Goal: Task Accomplishment & Management: Manage account settings

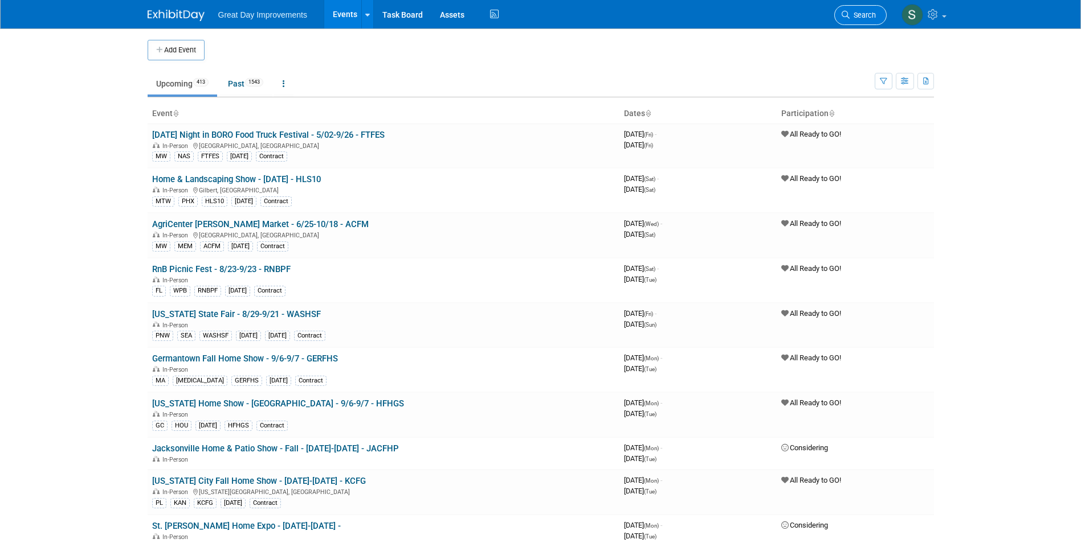
click at [862, 10] on link "Search" at bounding box center [860, 15] width 52 height 20
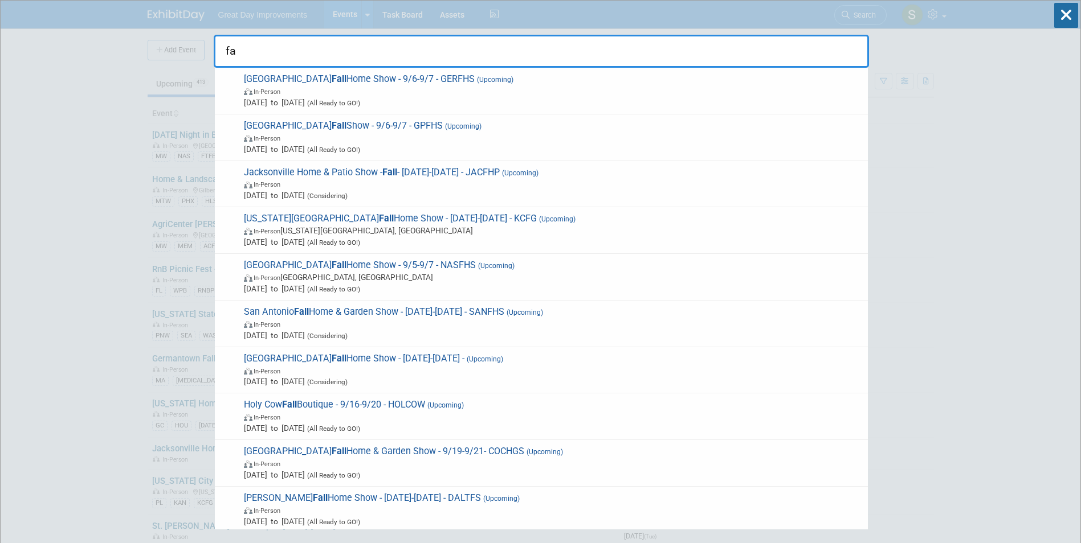
type input "f"
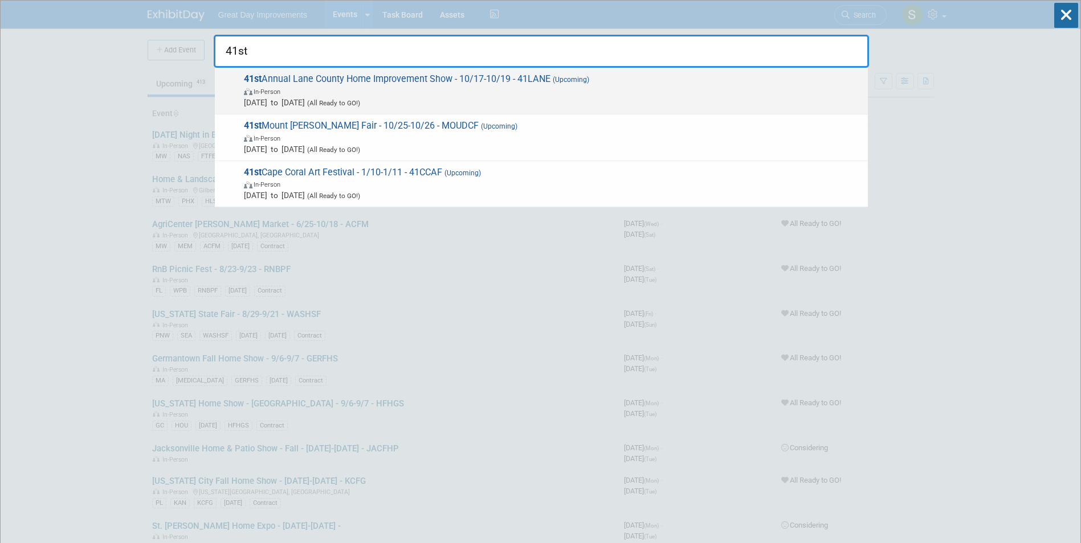
type input "41st"
click at [551, 109] on div "41st Annual Lane County Home Improvement Show - 10/17-10/19 - 41LANE (Upcoming)…" at bounding box center [541, 91] width 653 height 47
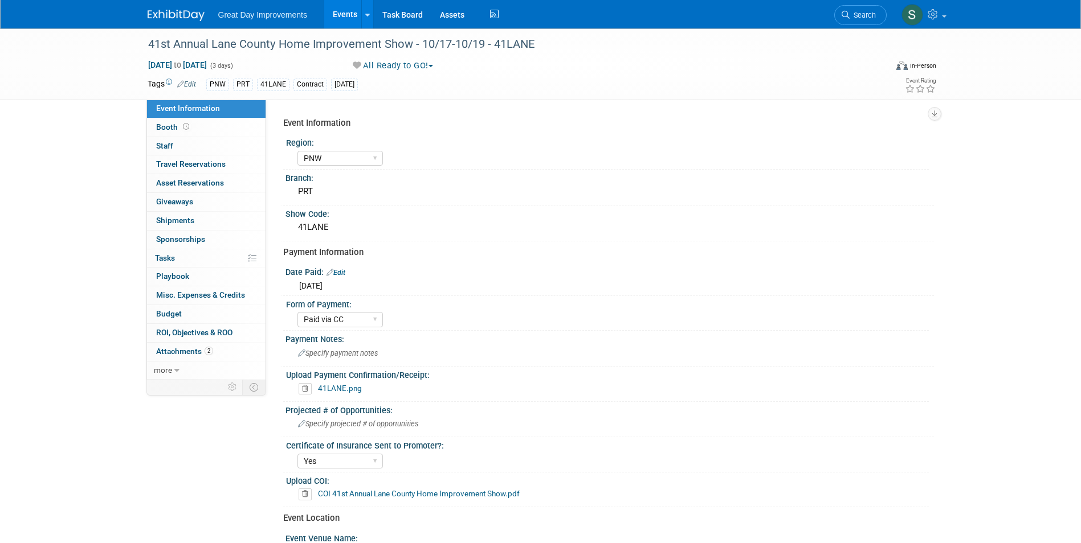
select select "PNW"
select select "Paid via CC"
select select "Yes"
click at [185, 46] on div "41st Annual Lane County Home Improvement Show - 10/17-10/19 - 41LANE" at bounding box center [506, 44] width 725 height 21
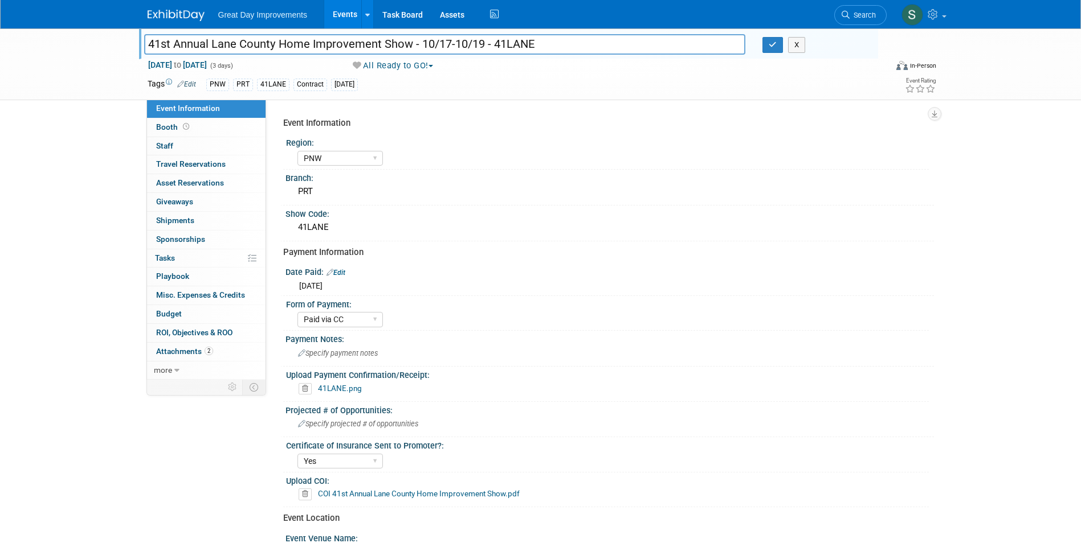
drag, startPoint x: 147, startPoint y: 45, endPoint x: 275, endPoint y: 48, distance: 127.6
click at [275, 48] on input "41st Annual Lane County Home Improvement Show - 10/17-10/19 - 41LANE" at bounding box center [445, 44] width 602 height 20
click at [329, 190] on div "PRT" at bounding box center [609, 192] width 631 height 18
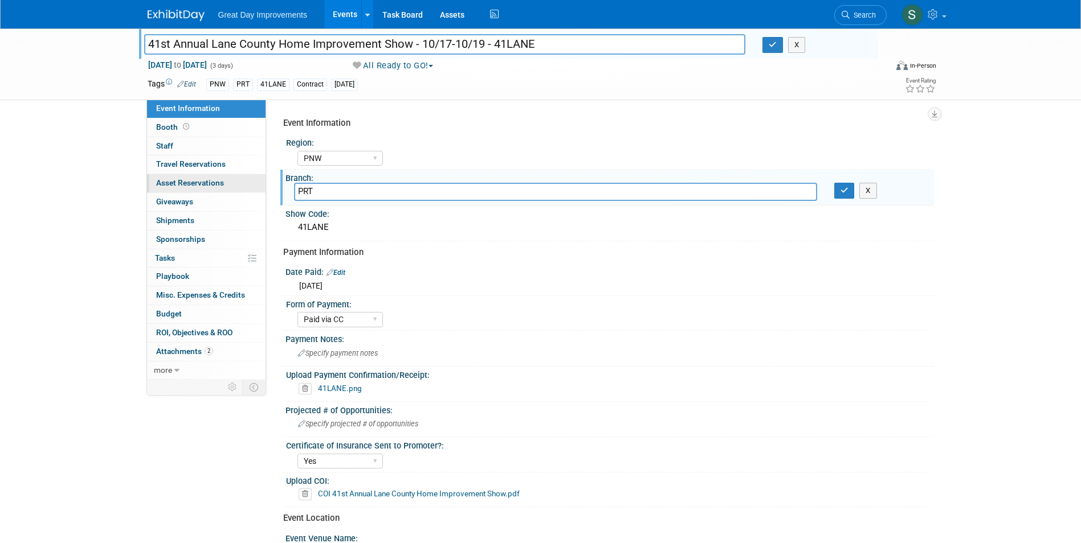
drag, startPoint x: 328, startPoint y: 194, endPoint x: 263, endPoint y: 190, distance: 65.1
click at [263, 190] on div "Event Information Event Info Booth Booth 0 Staff 0 Staff 0 Travel Reservations …" at bounding box center [540, 376] width 803 height 696
type input "EUG"
click at [847, 193] on icon "button" at bounding box center [844, 190] width 8 height 7
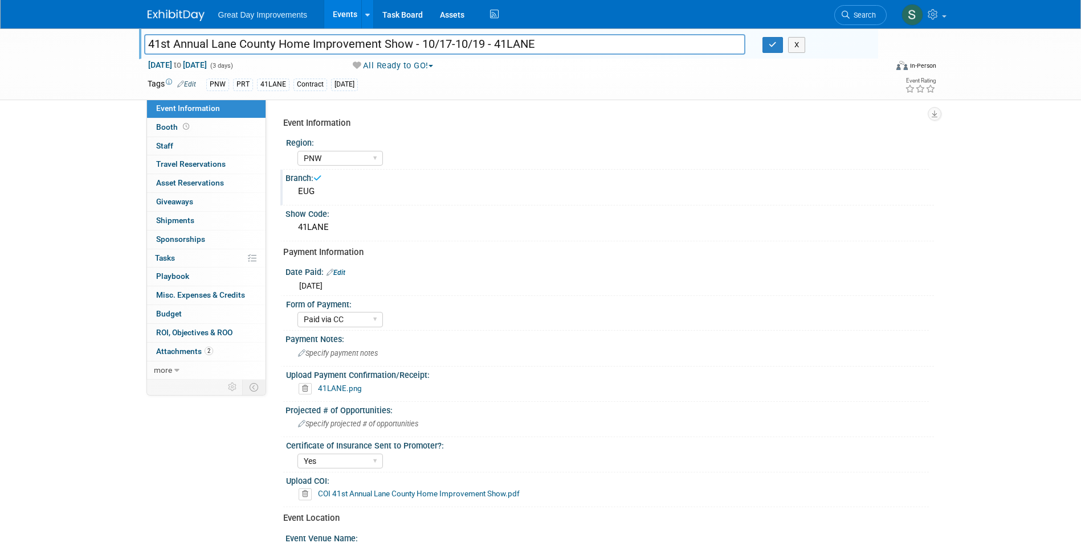
click at [186, 80] on link "Edit" at bounding box center [186, 84] width 19 height 8
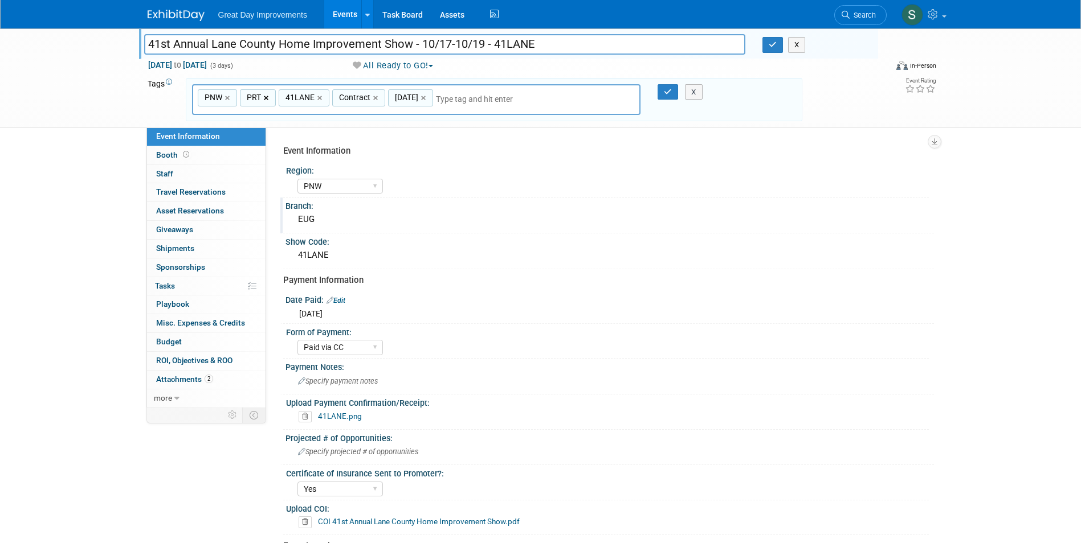
click at [267, 99] on link "×" at bounding box center [267, 98] width 7 height 13
type input "PNW, 41LANE, Contract, OCT25"
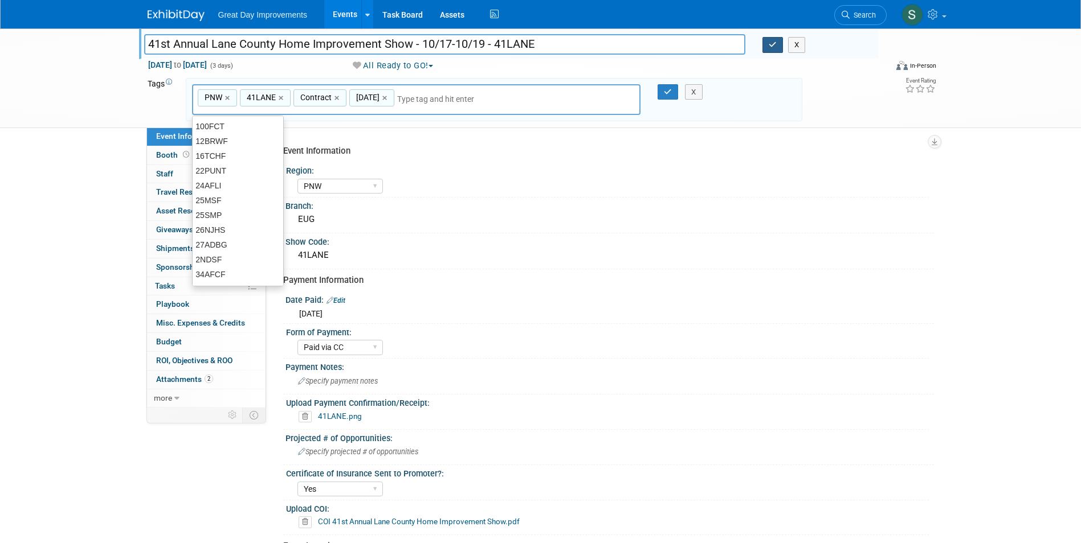
click at [777, 42] on button "button" at bounding box center [772, 45] width 21 height 16
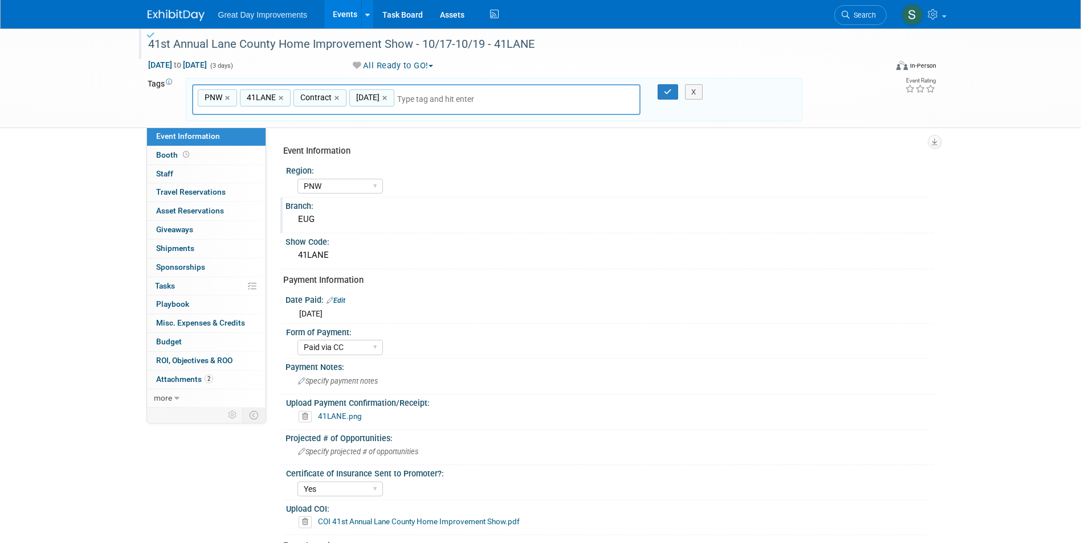
click at [500, 91] on div "PNW, 41LANE, Contract, OCT25 PNW × 41LANE × Contract × OCT25 ×" at bounding box center [416, 99] width 449 height 31
click at [497, 99] on div "PNW, 41LANE, Contract, OCT25 PNW × 41LANE × Contract × OCT25 ×" at bounding box center [416, 99] width 449 height 31
click at [447, 96] on input "text" at bounding box center [477, 98] width 160 height 11
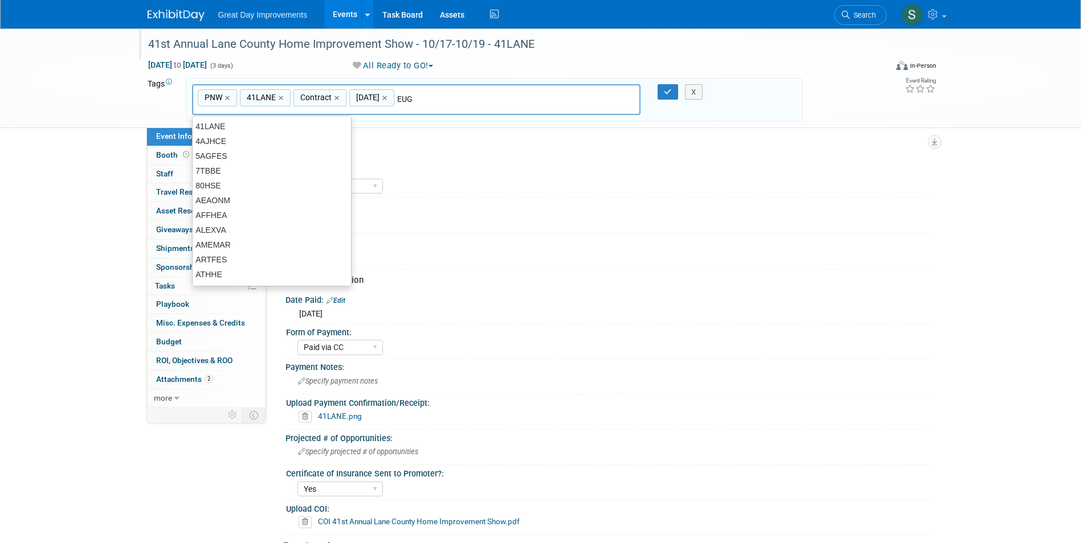
type input "EUG"
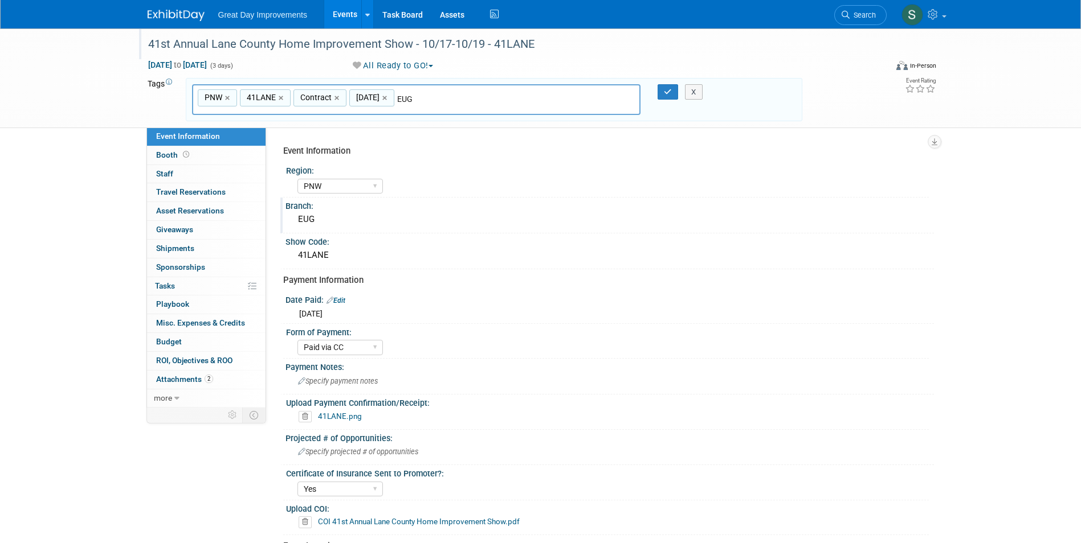
type input "PNW, 41LANE, Contract, OCT25, EUG"
click at [670, 91] on icon "button" at bounding box center [668, 91] width 8 height 7
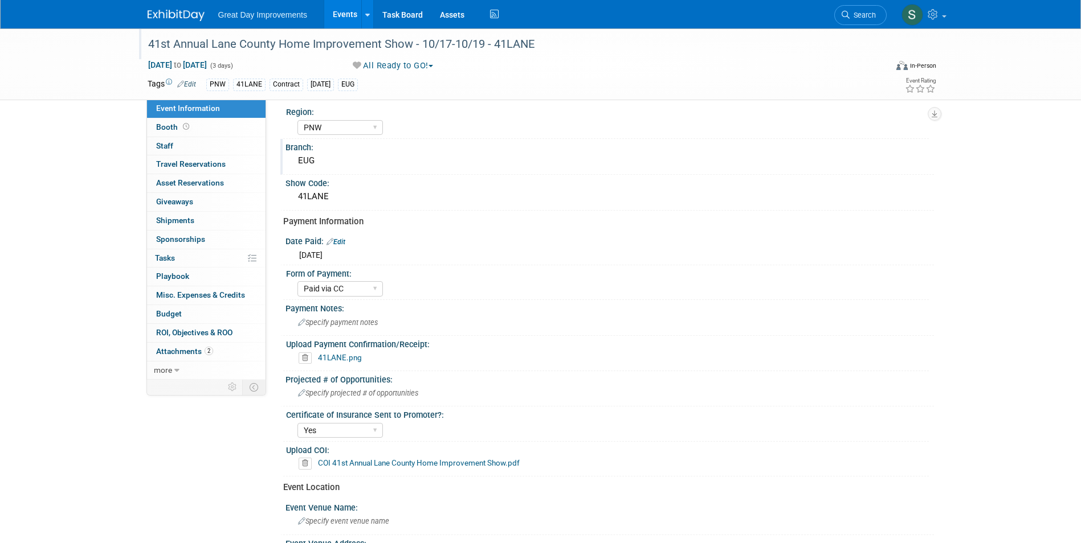
scroll to position [57, 0]
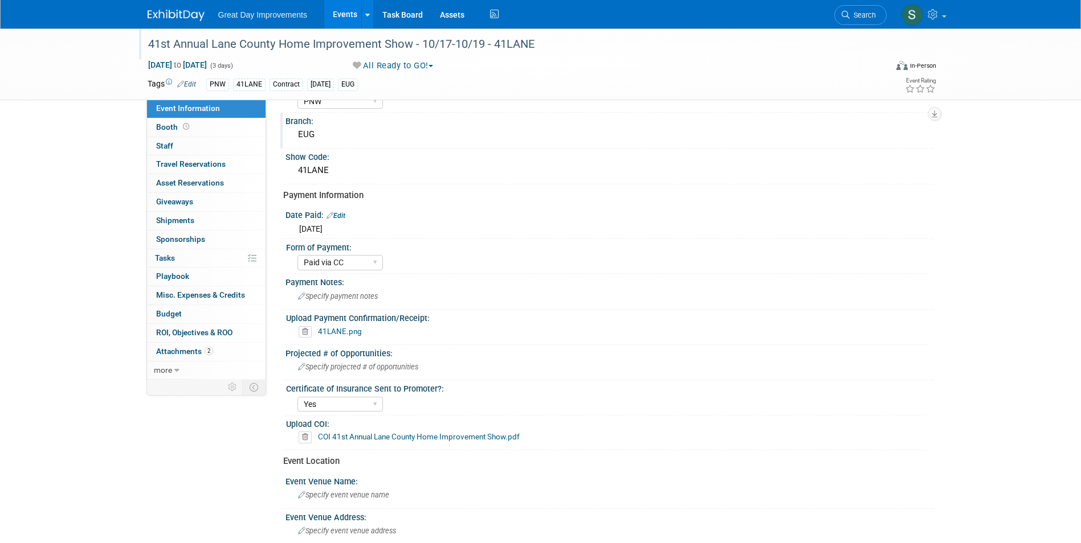
click at [340, 334] on link "41LANE.png" at bounding box center [340, 331] width 44 height 9
click at [367, 406] on select "Yes No Not Required" at bounding box center [339, 404] width 85 height 15
click at [648, 329] on div "41LANE.png" at bounding box center [611, 331] width 626 height 11
click at [340, 401] on select "Yes No Not Required" at bounding box center [339, 404] width 85 height 15
click at [516, 408] on div "Yes No Not Required" at bounding box center [612, 403] width 631 height 18
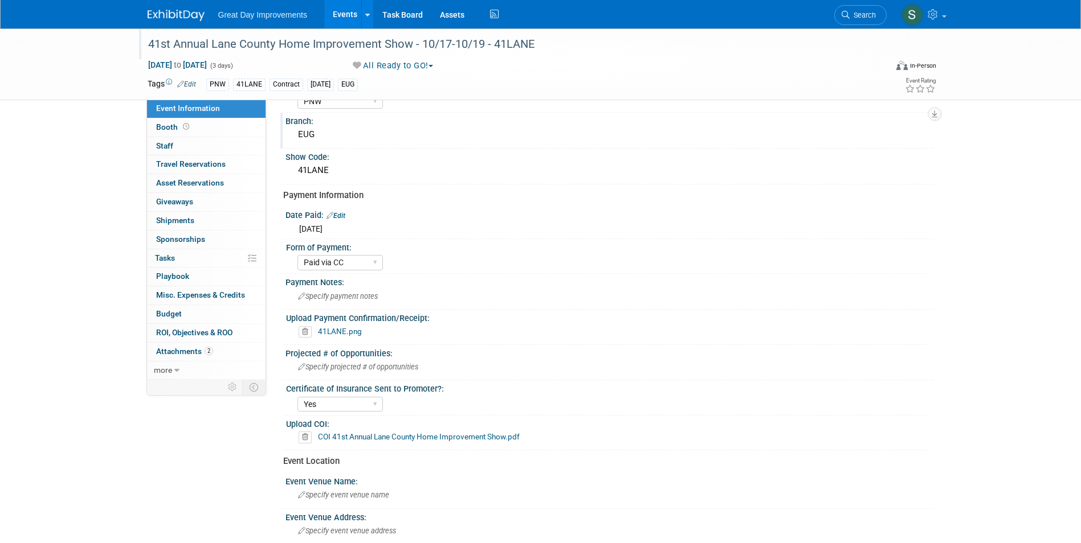
click at [166, 16] on img at bounding box center [176, 15] width 57 height 11
